Goal: Transaction & Acquisition: Download file/media

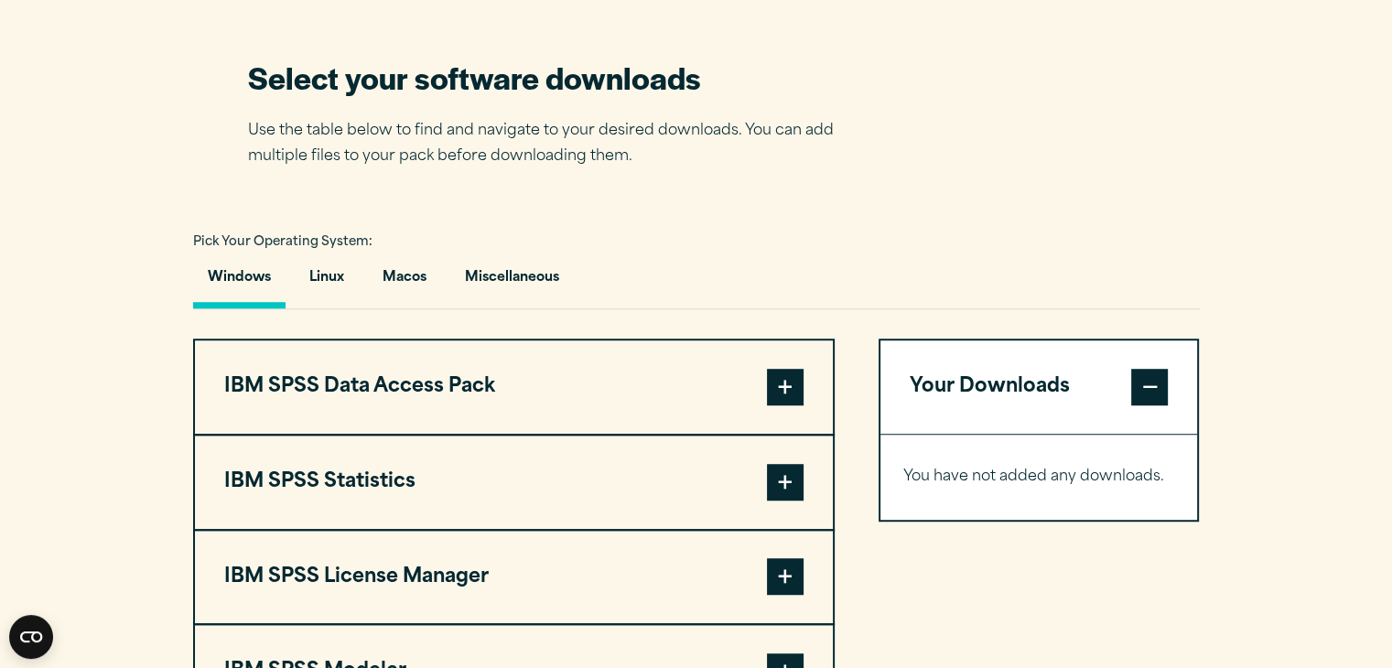
scroll to position [1157, 0]
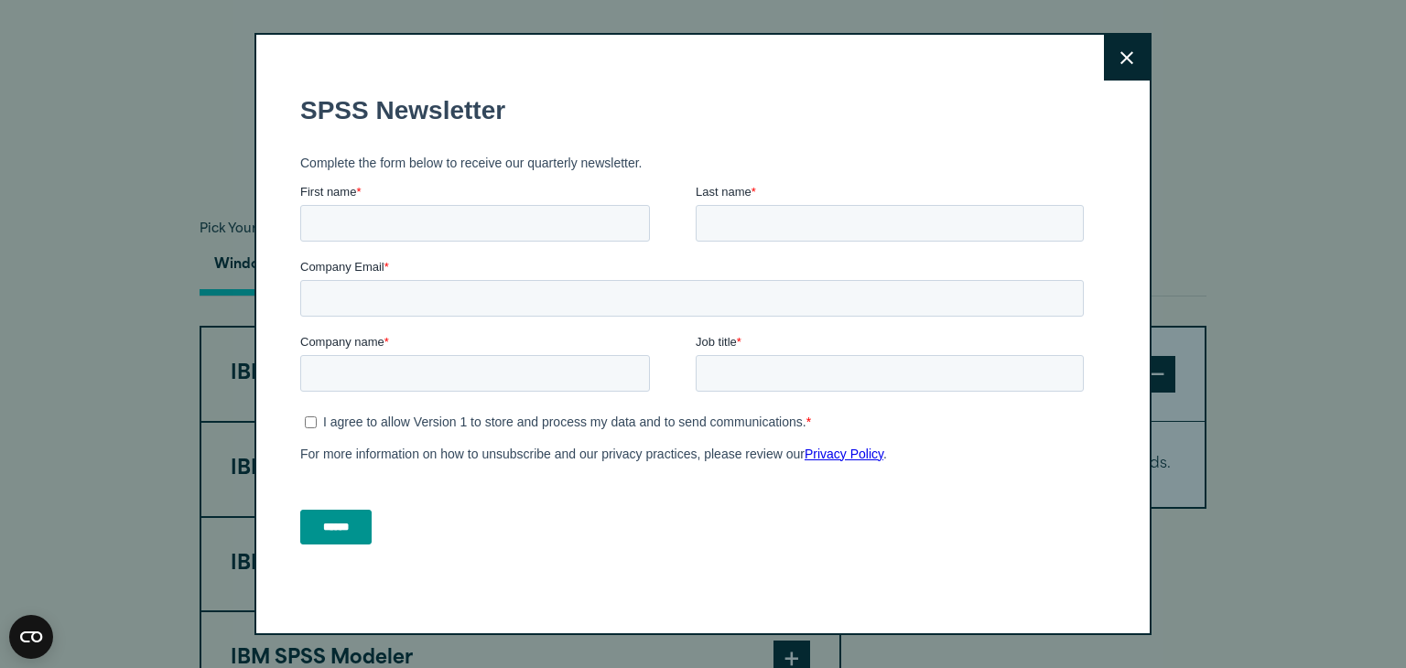
click at [1119, 71] on button "Close" at bounding box center [1127, 58] width 46 height 46
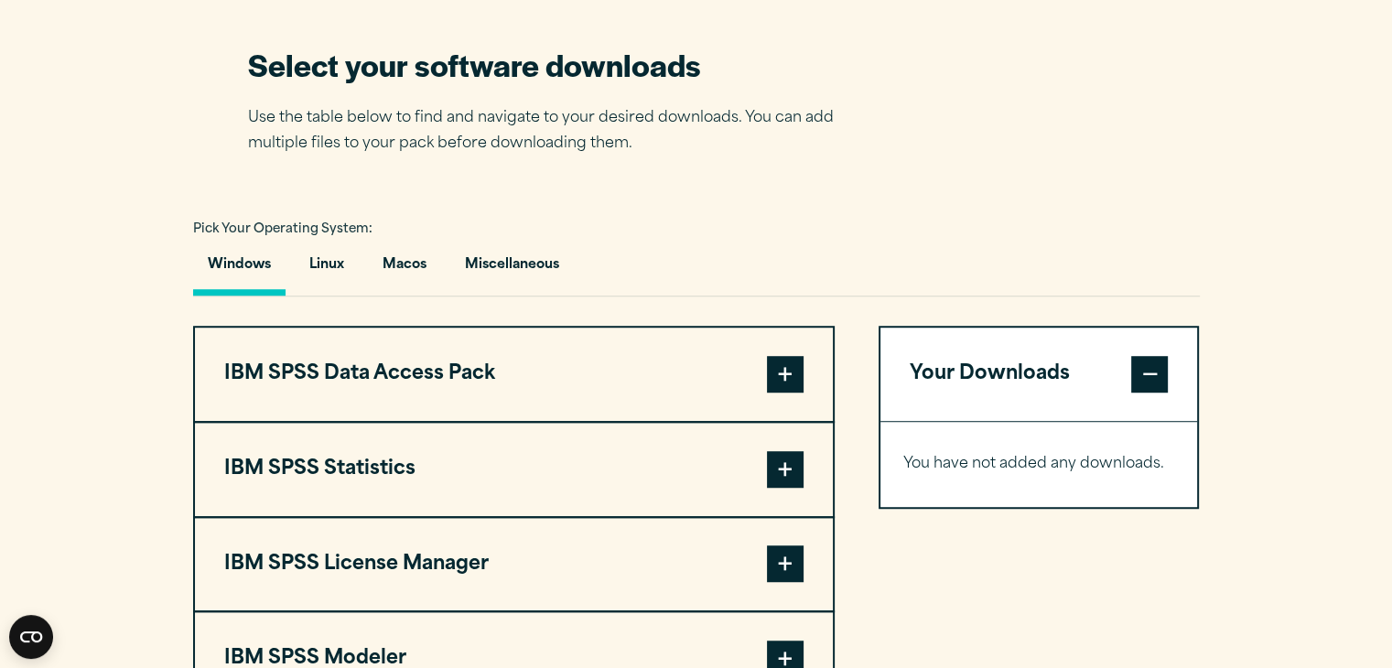
click at [791, 465] on span at bounding box center [785, 469] width 37 height 37
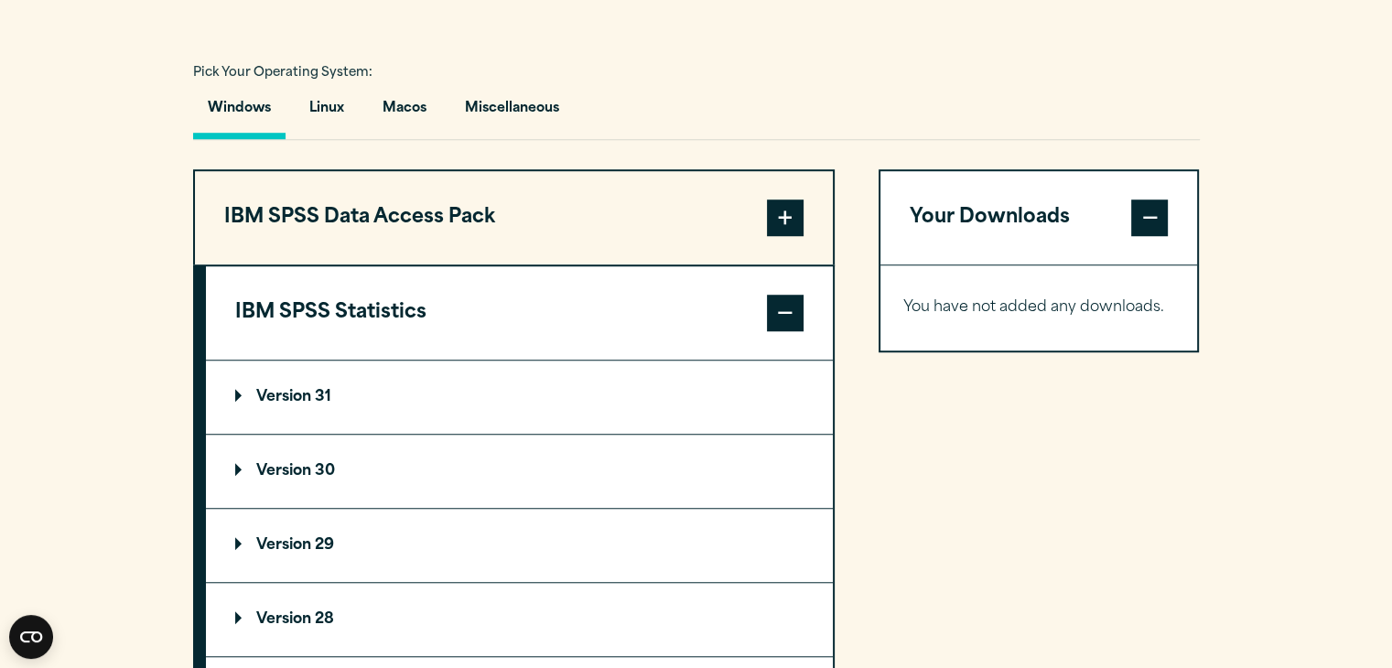
scroll to position [1314, 0]
click at [272, 459] on summary "Version 30" at bounding box center [519, 470] width 627 height 73
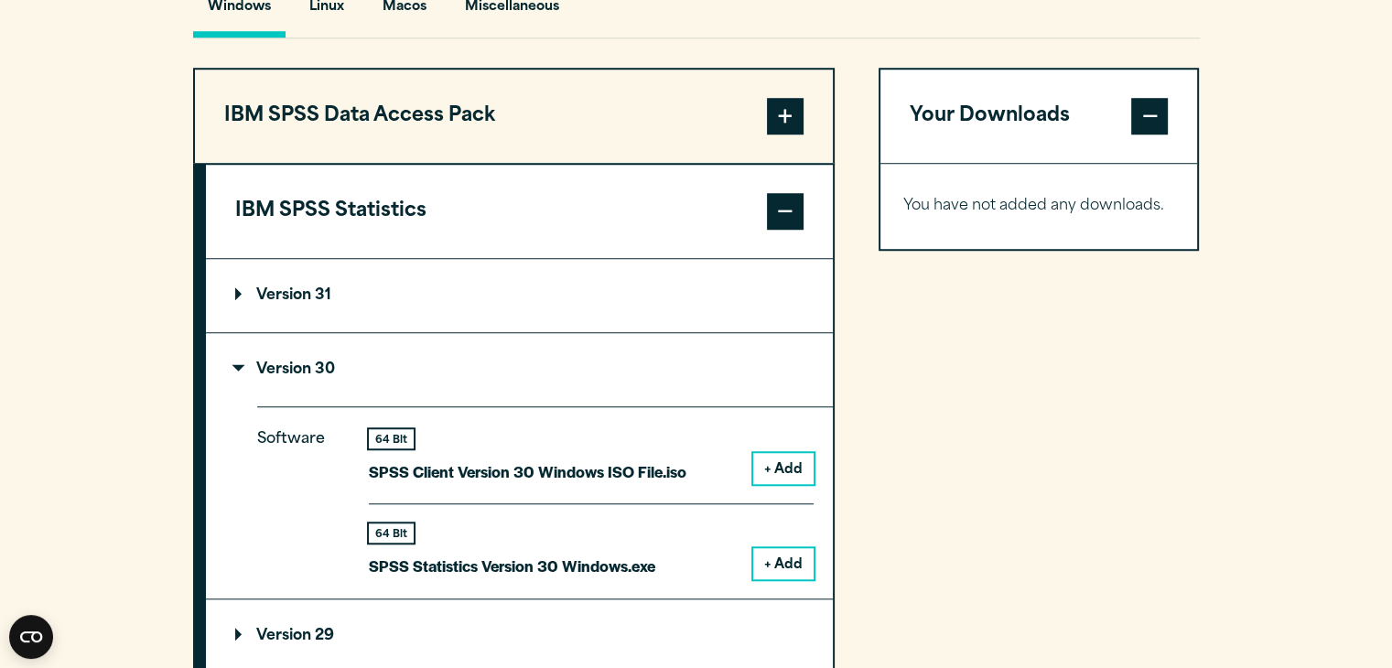
scroll to position [1437, 0]
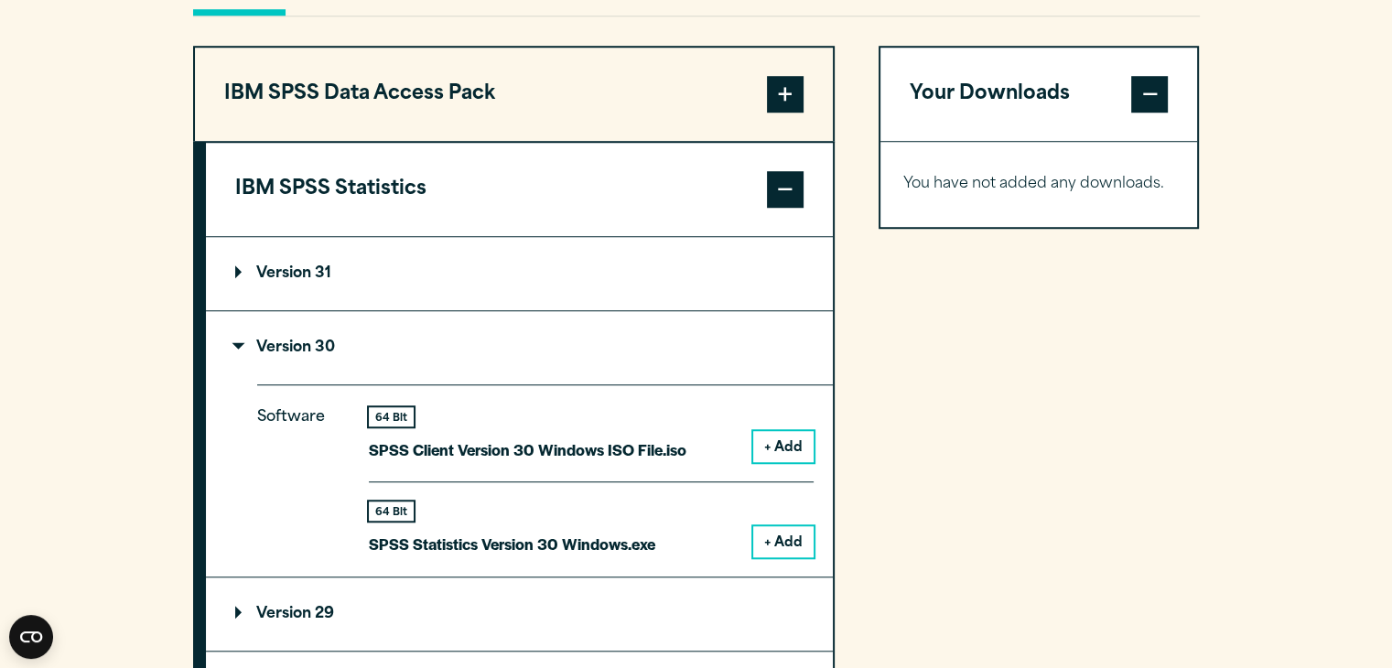
click at [784, 542] on button "+ Add" at bounding box center [783, 541] width 60 height 31
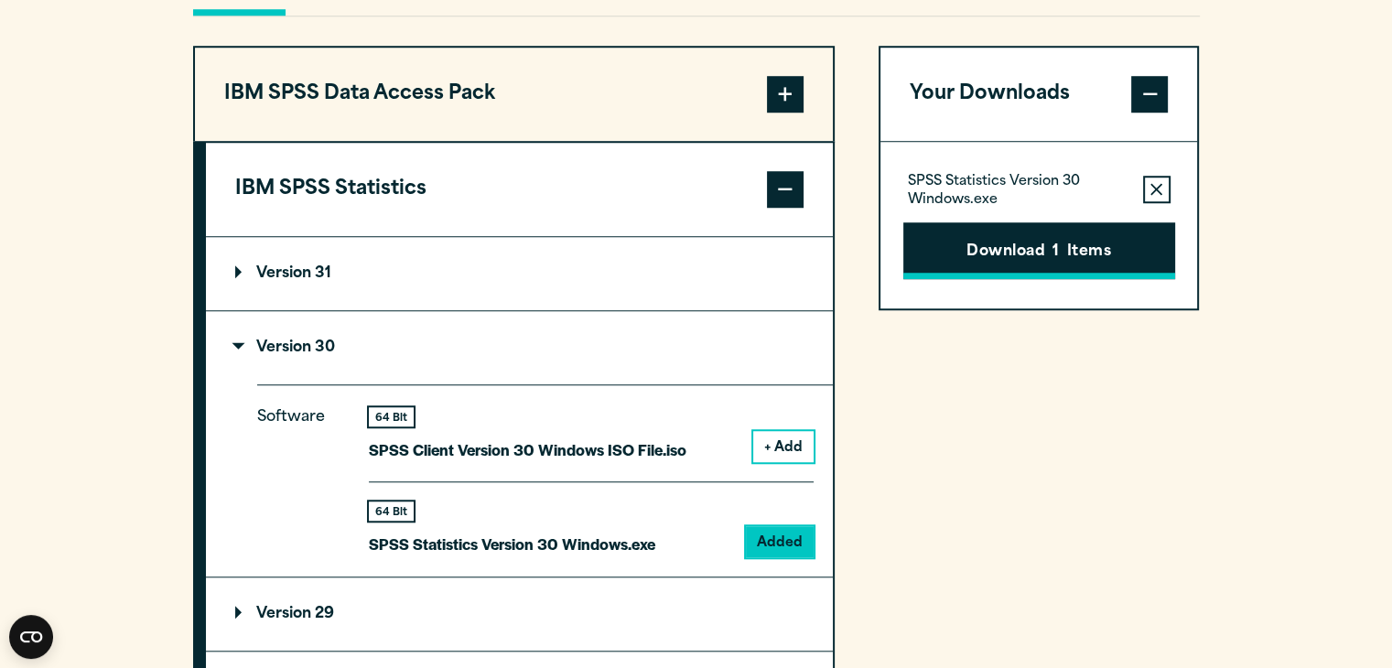
click at [1028, 247] on button "Download 1 Items" at bounding box center [1039, 250] width 272 height 57
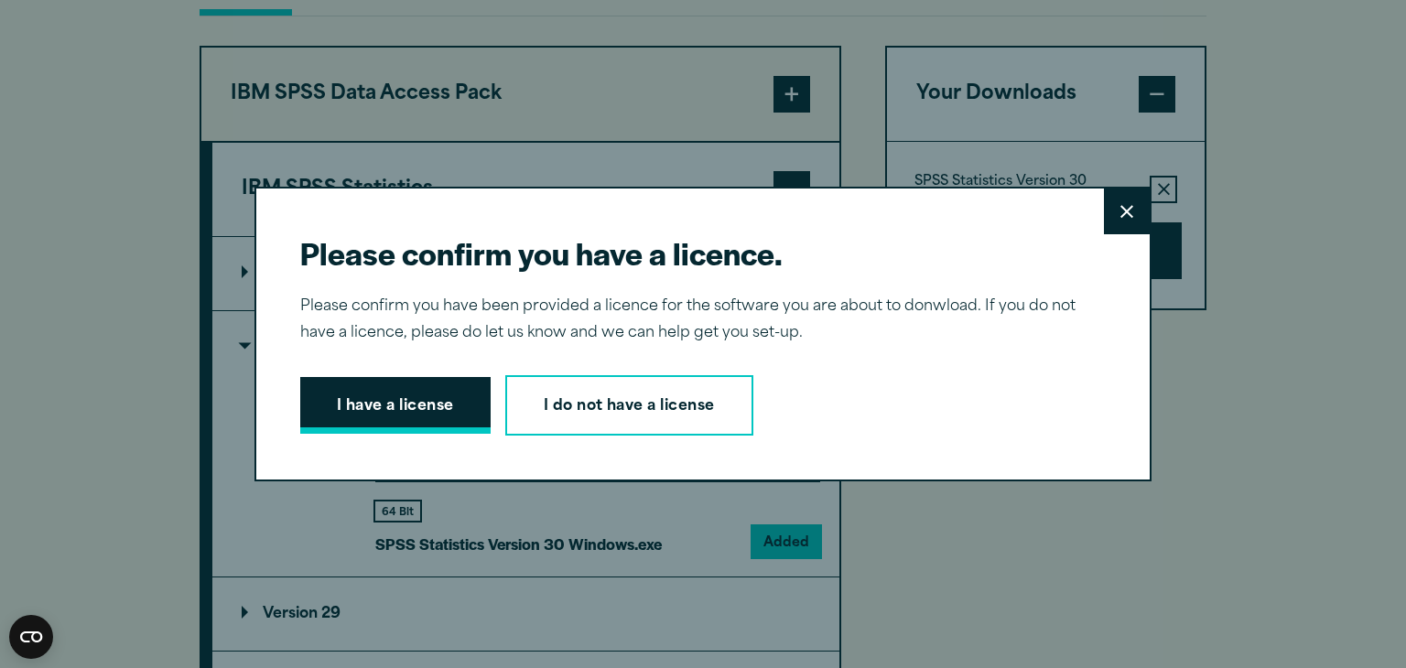
click at [340, 393] on button "I have a license" at bounding box center [395, 405] width 190 height 57
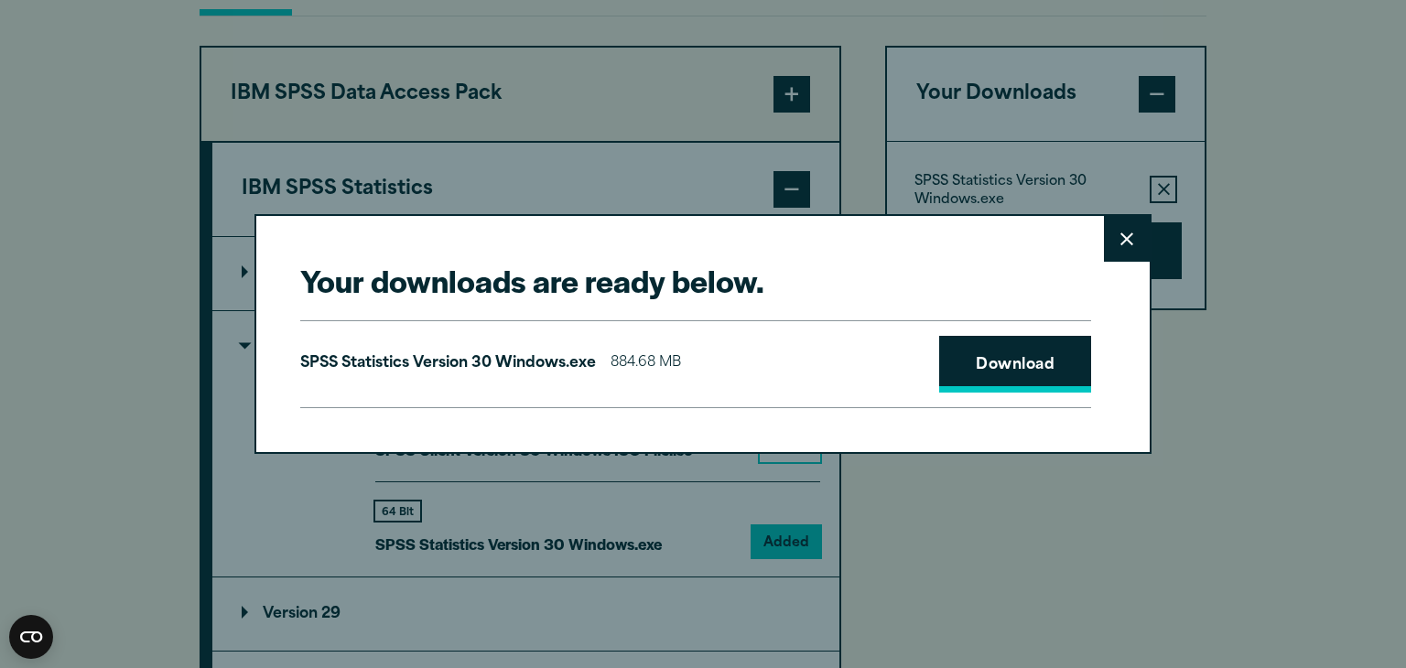
click at [1004, 372] on link "Download" at bounding box center [1015, 364] width 152 height 57
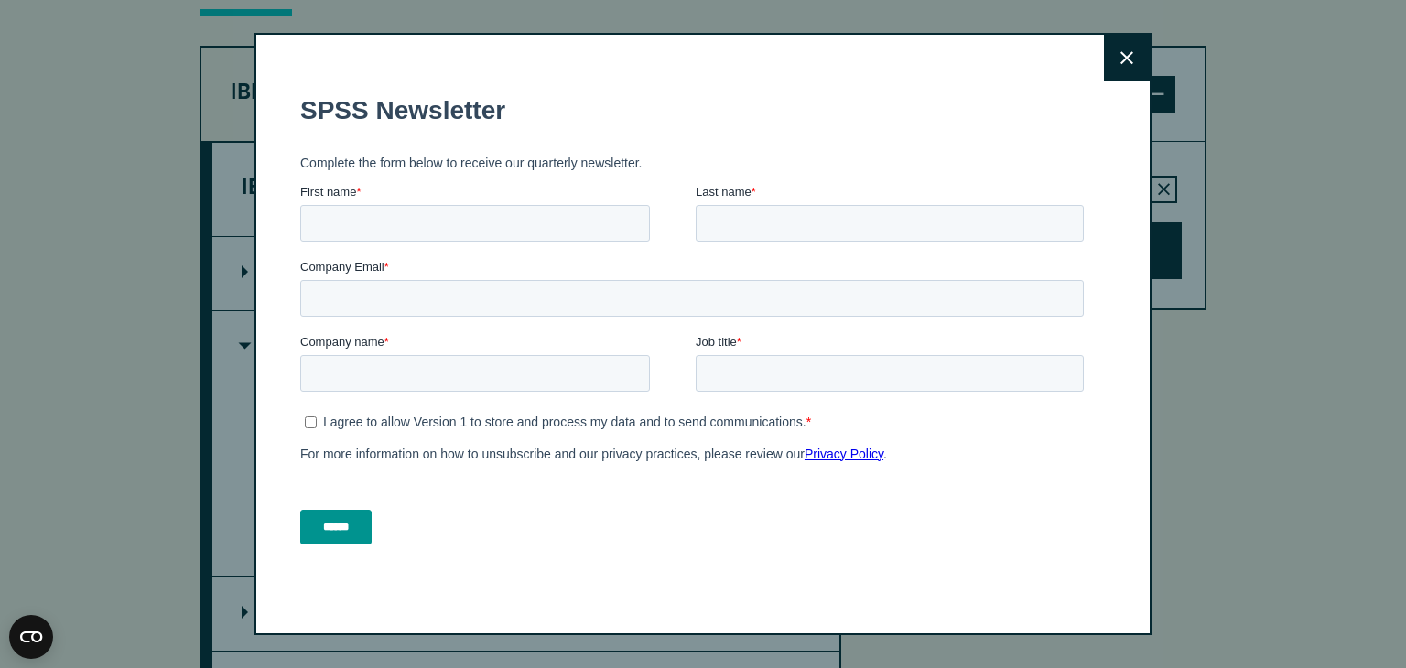
click at [1120, 61] on icon at bounding box center [1126, 58] width 13 height 14
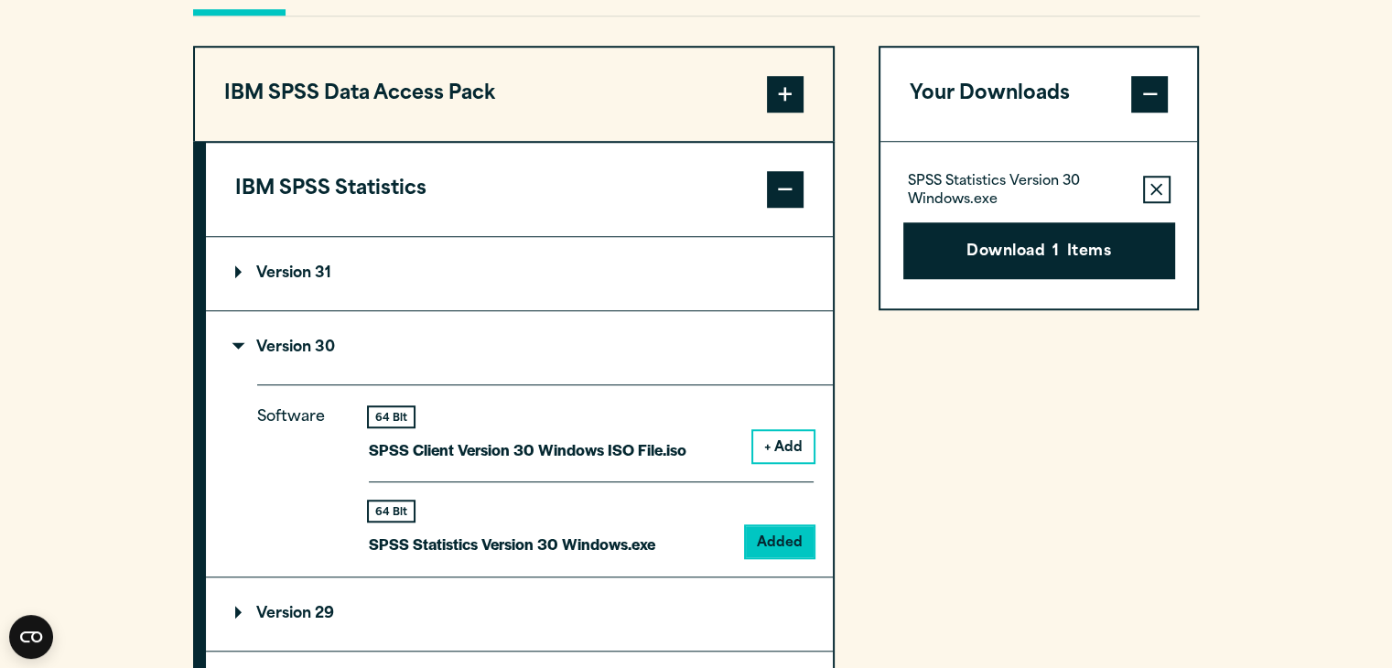
click at [947, 561] on div "Your Downloads SPSS Statistics Version 30 Windows.exe Remove this item from you…" at bounding box center [1039, 651] width 321 height 1210
click at [1356, 189] on section "Select your software downloads Use the table below to find and navigate to your…" at bounding box center [696, 509] width 1392 height 1609
